Goal: Task Accomplishment & Management: Manage account settings

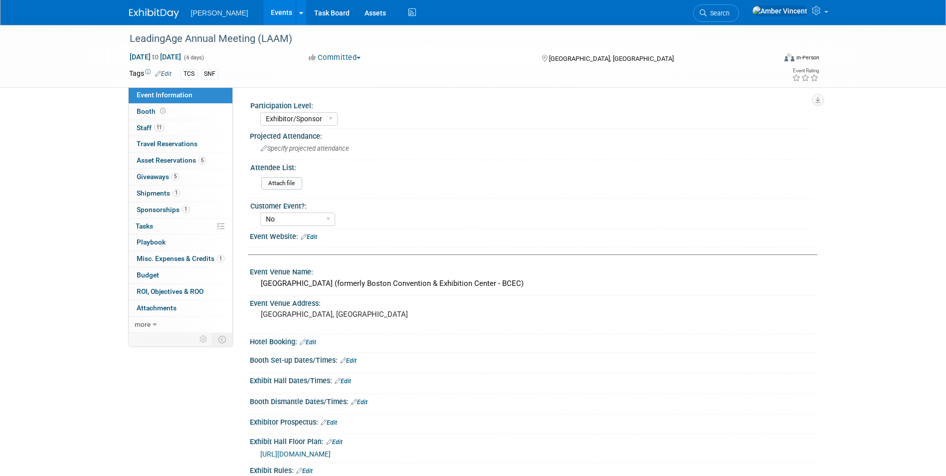
select select "Exhibitor/Sponsor"
select select "No"
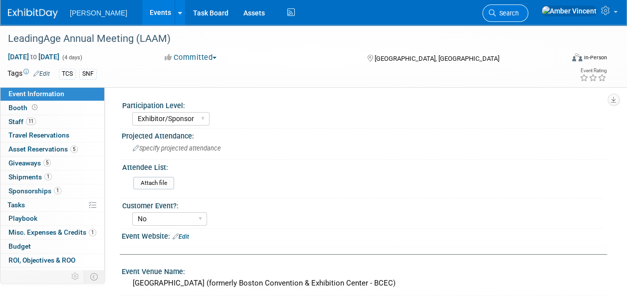
click at [519, 10] on span "Search" at bounding box center [507, 12] width 23 height 7
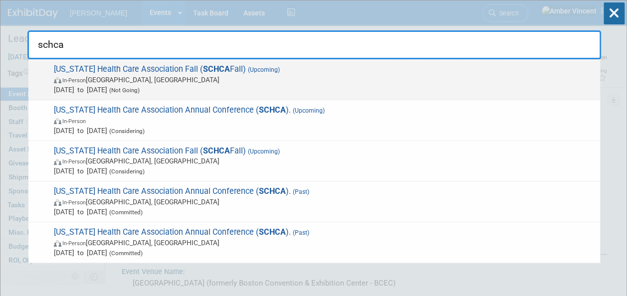
type input "schca"
click at [190, 73] on span "South Carolina Health Care Association Fall ( SCHCA Fall) (Upcoming) In-Person …" at bounding box center [323, 79] width 544 height 30
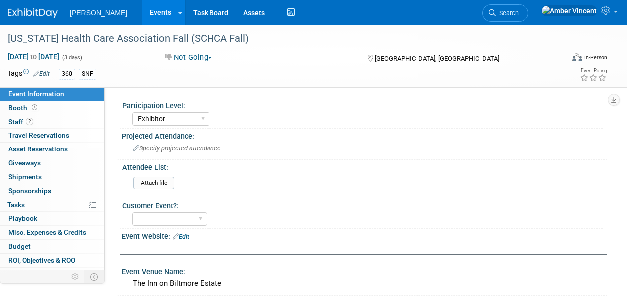
select select "Exhibitor"
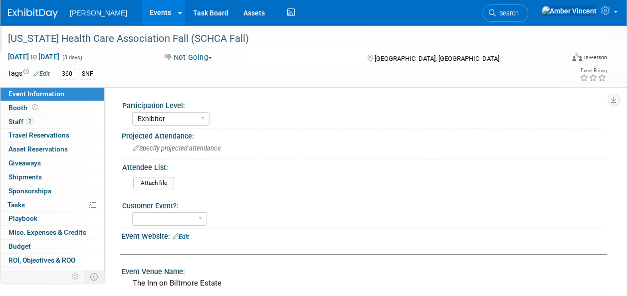
click at [217, 42] on div "[US_STATE] Health Care Association Fall (SCHCA Fall)" at bounding box center [279, 39] width 551 height 18
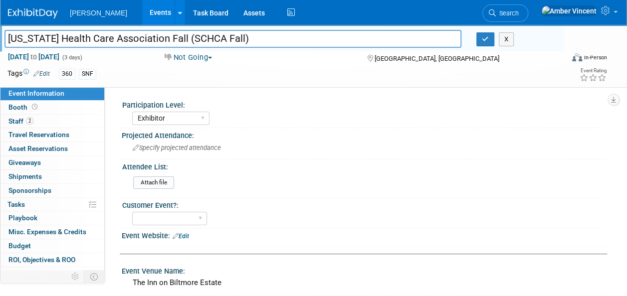
click at [195, 38] on input "[US_STATE] Health Care Association Fall (SCHCA Fall)" at bounding box center [232, 38] width 457 height 17
click at [265, 37] on input "[US_STATE] Health Care Association Winter (SCHCA Fall)" at bounding box center [232, 38] width 457 height 17
click at [264, 37] on input "[US_STATE] Health Care Association Winter (SCHCA Fall)" at bounding box center [232, 38] width 457 height 17
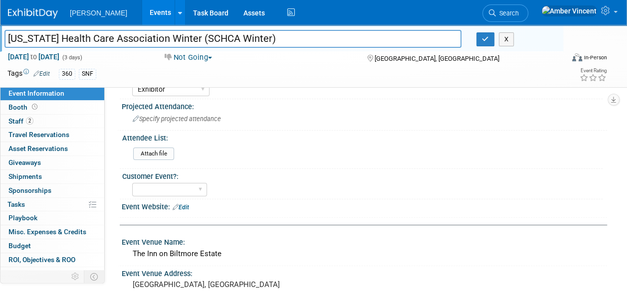
scroll to position [50, 0]
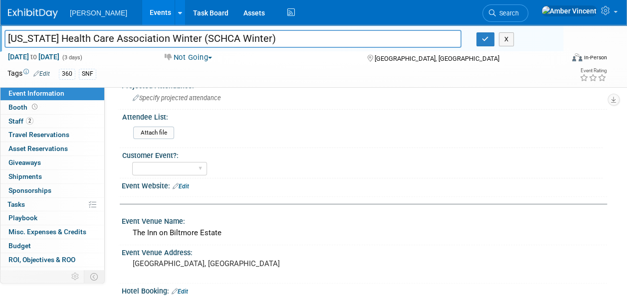
type input "[US_STATE] Health Care Association Winter (SCHCA Winter)"
click at [475, 41] on div "X" at bounding box center [516, 39] width 94 height 14
click at [486, 42] on icon "button" at bounding box center [485, 39] width 7 height 6
